Goal: Information Seeking & Learning: Learn about a topic

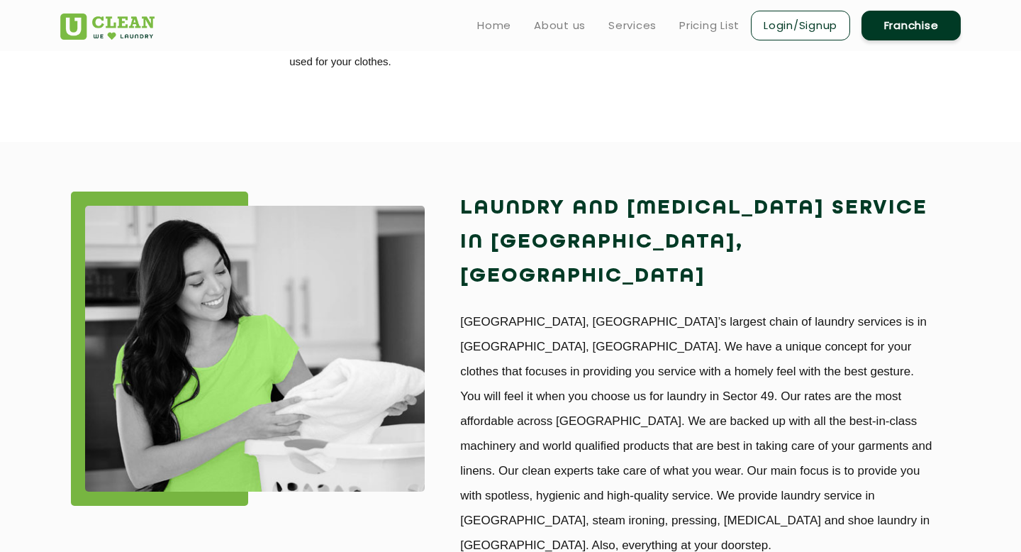
scroll to position [883, 0]
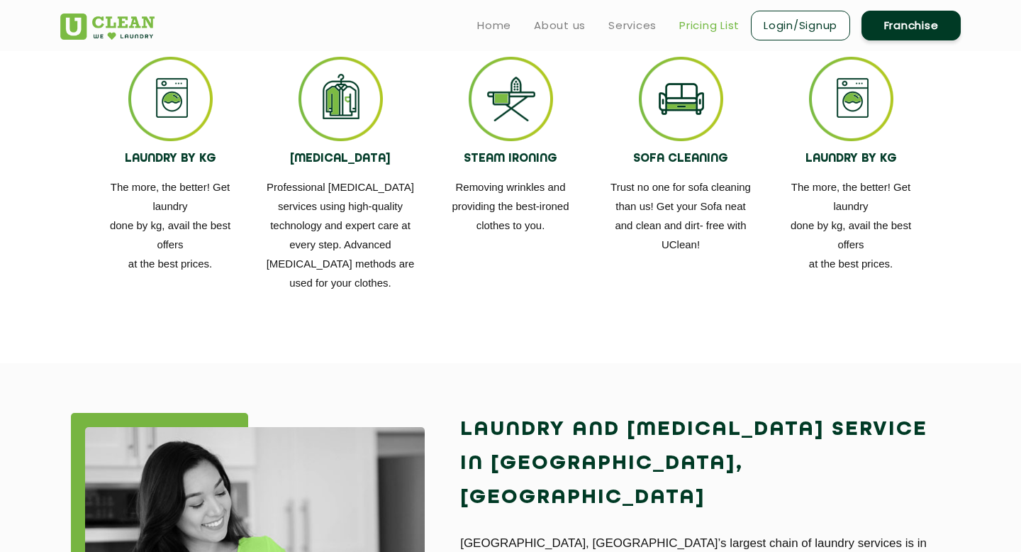
click at [698, 28] on link "Pricing List" at bounding box center [709, 25] width 60 height 17
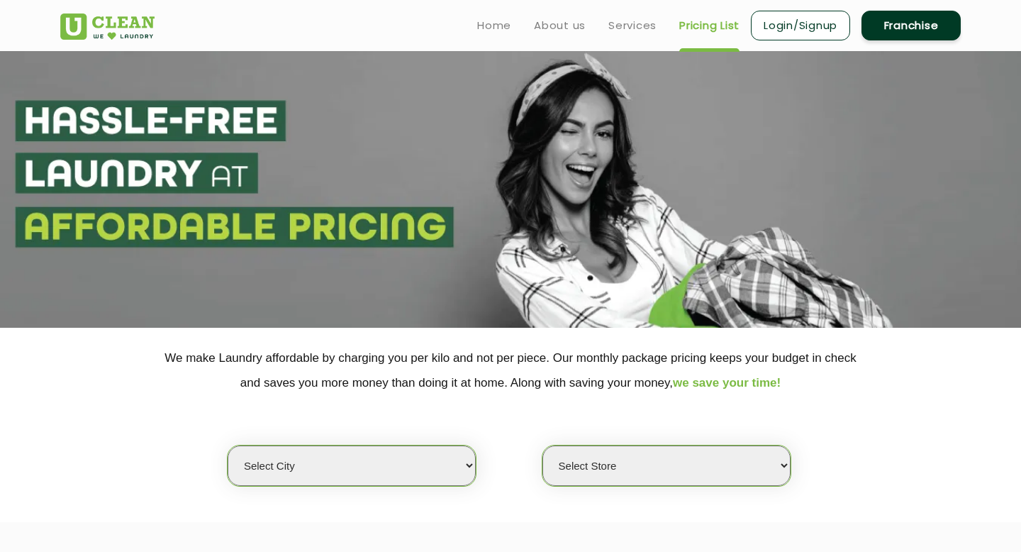
click at [364, 469] on select "Select city [GEOGRAPHIC_DATA] [GEOGRAPHIC_DATA] [GEOGRAPHIC_DATA] [GEOGRAPHIC_D…" at bounding box center [352, 465] width 248 height 40
select select "2"
click at [228, 445] on select "Select city [GEOGRAPHIC_DATA] [GEOGRAPHIC_DATA] [GEOGRAPHIC_DATA] [GEOGRAPHIC_D…" at bounding box center [352, 465] width 248 height 40
click at [620, 479] on select "Select Store" at bounding box center [666, 465] width 248 height 40
select select "177"
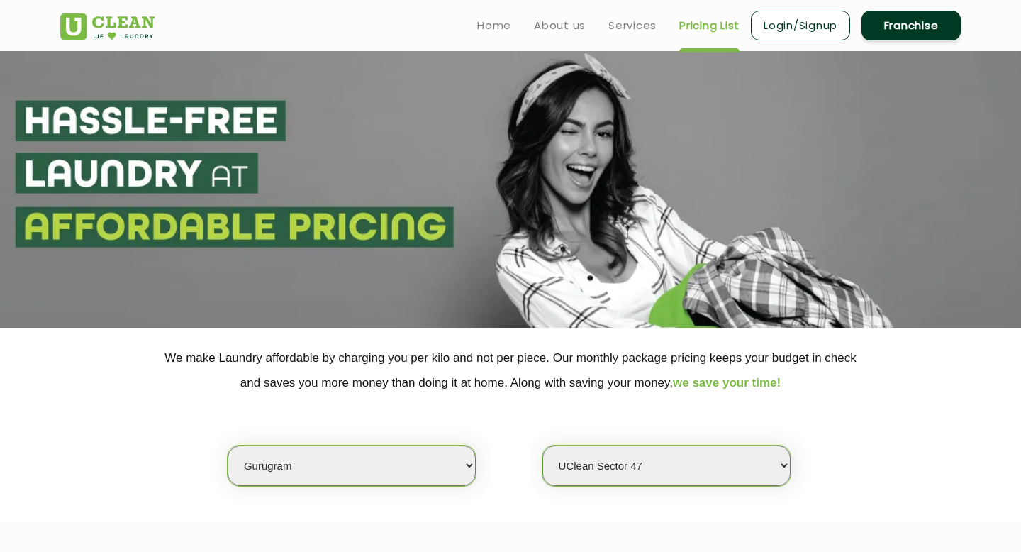
click at [542, 445] on select "Select Store [GEOGRAPHIC_DATA] Sector 66 [GEOGRAPHIC_DATA] Phase [GEOGRAPHIC_DA…" at bounding box center [666, 465] width 248 height 40
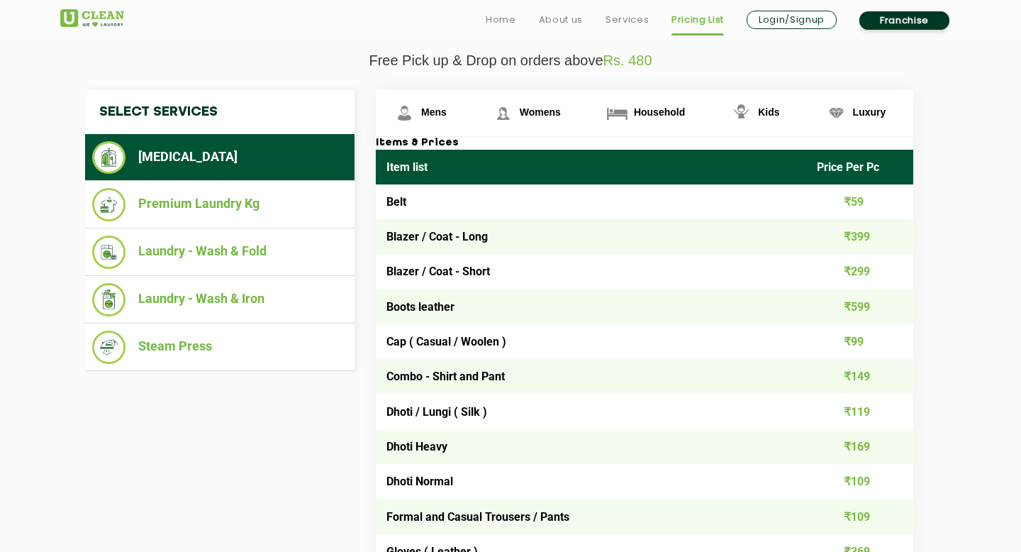
scroll to position [508, 0]
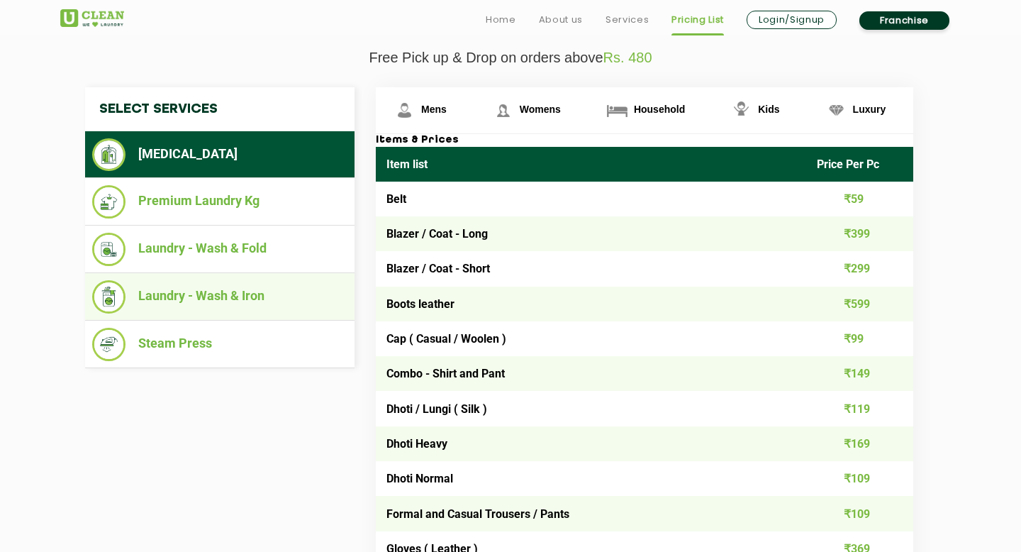
click at [247, 294] on li "Laundry - Wash & Iron" at bounding box center [219, 296] width 255 height 33
